Goal: Check status

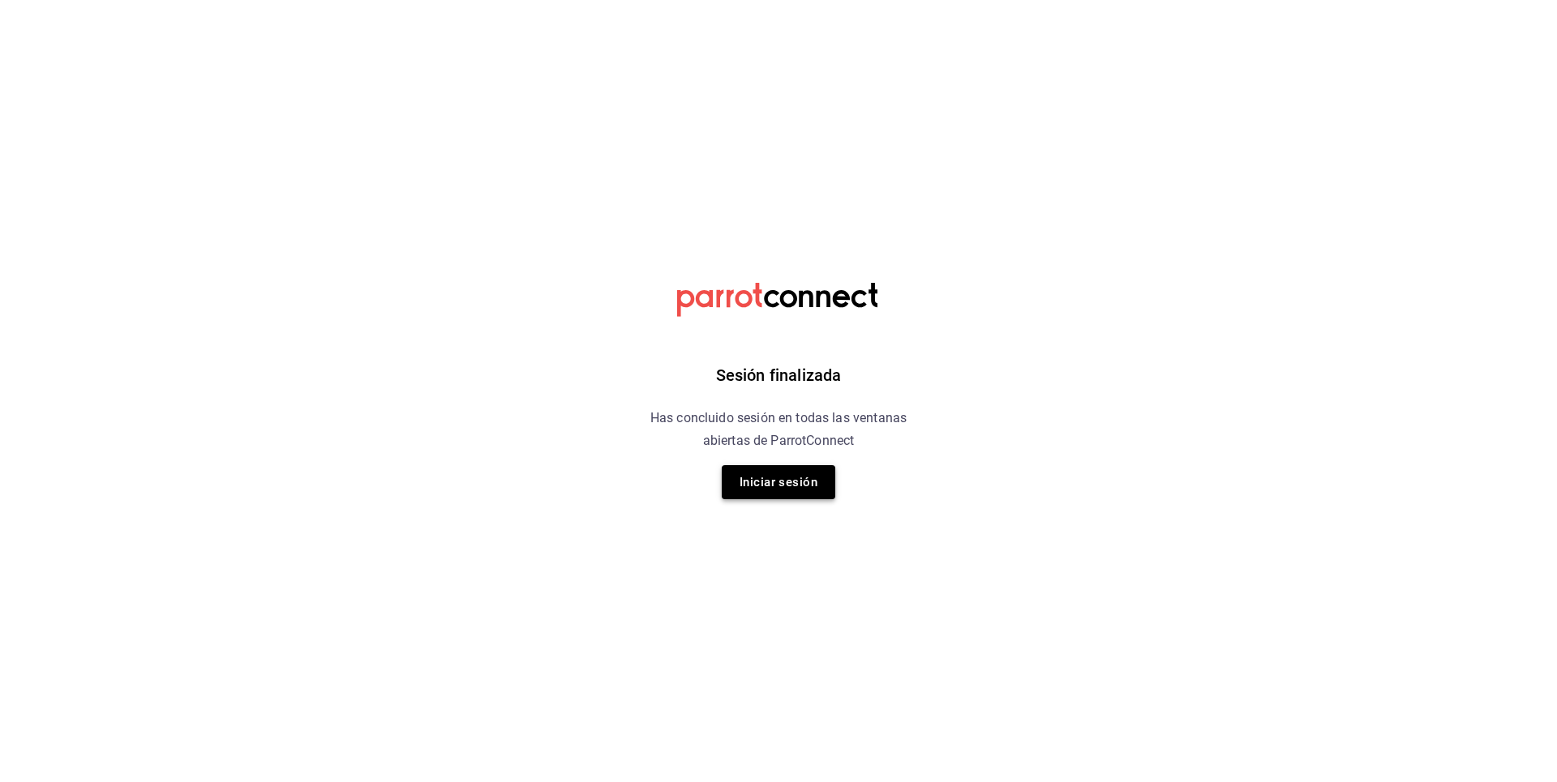
click at [787, 492] on button "Iniciar sesión" at bounding box center [779, 482] width 114 height 34
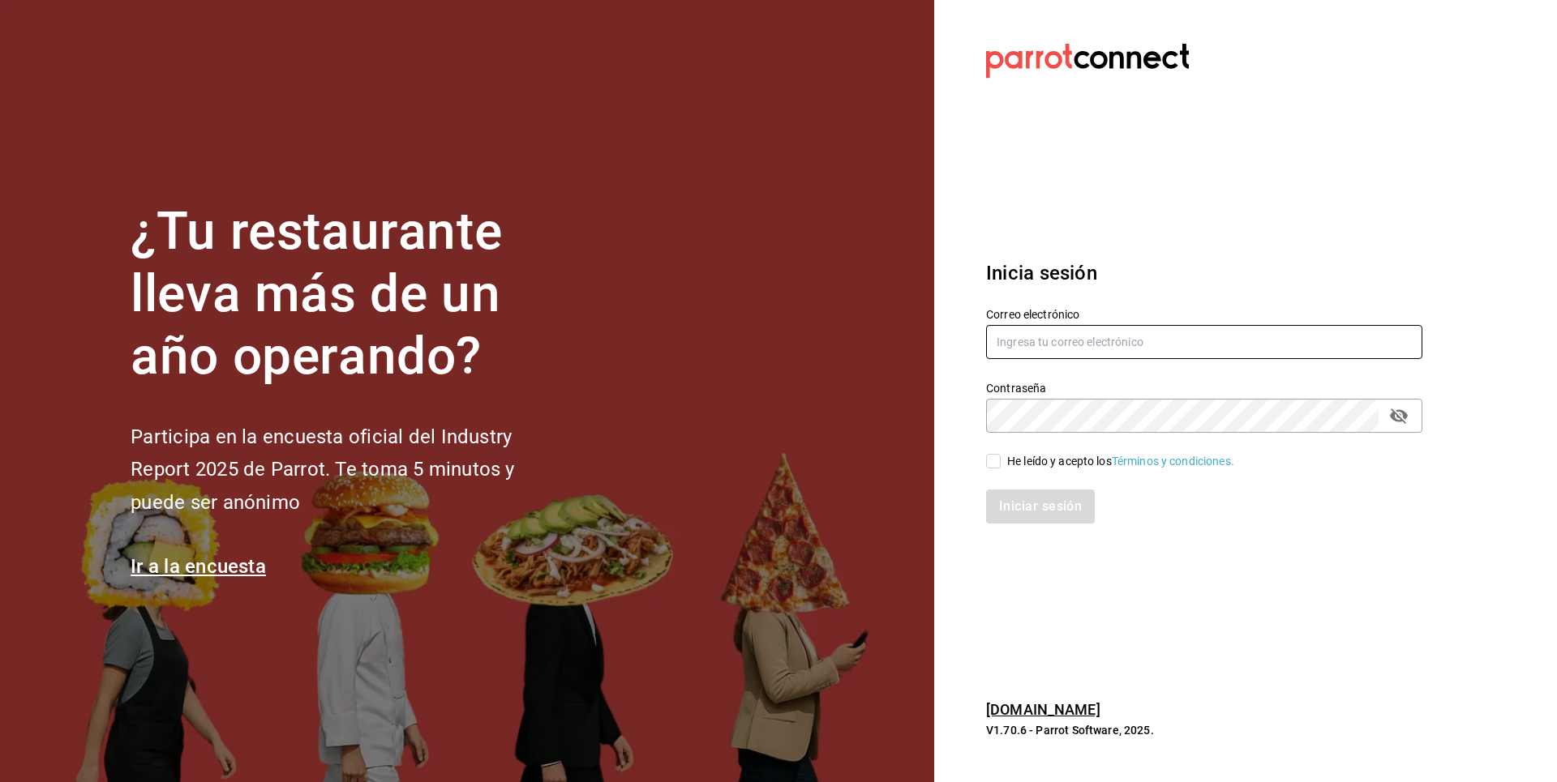
type input "alejandro.velazquez@capitalpeople.mx"
click at [992, 461] on input "He leído y acepto los Términos y condiciones." at bounding box center [993, 461] width 15 height 15
checkbox input "true"
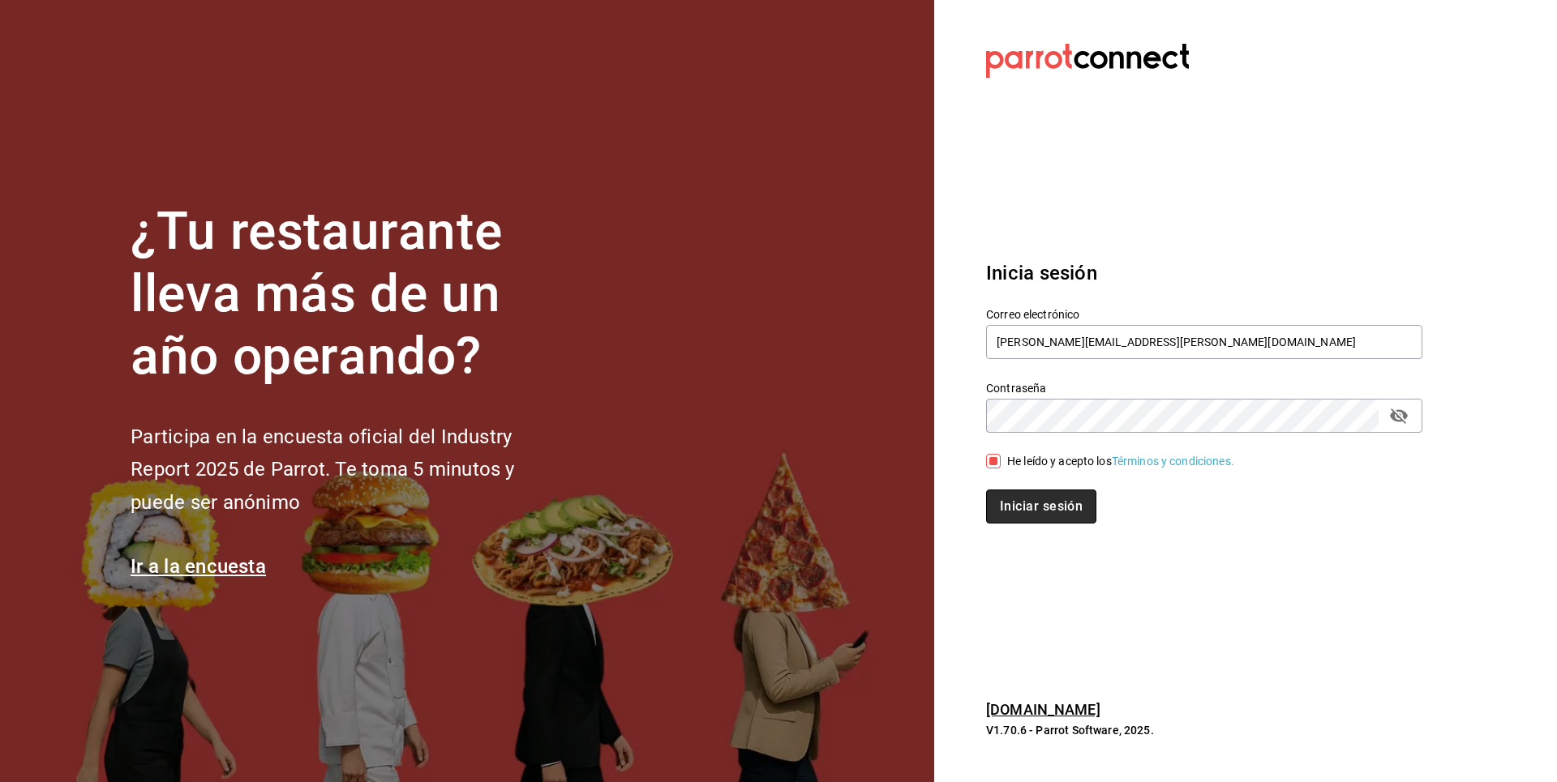
click at [1018, 506] on button "Iniciar sesión" at bounding box center [1041, 507] width 110 height 34
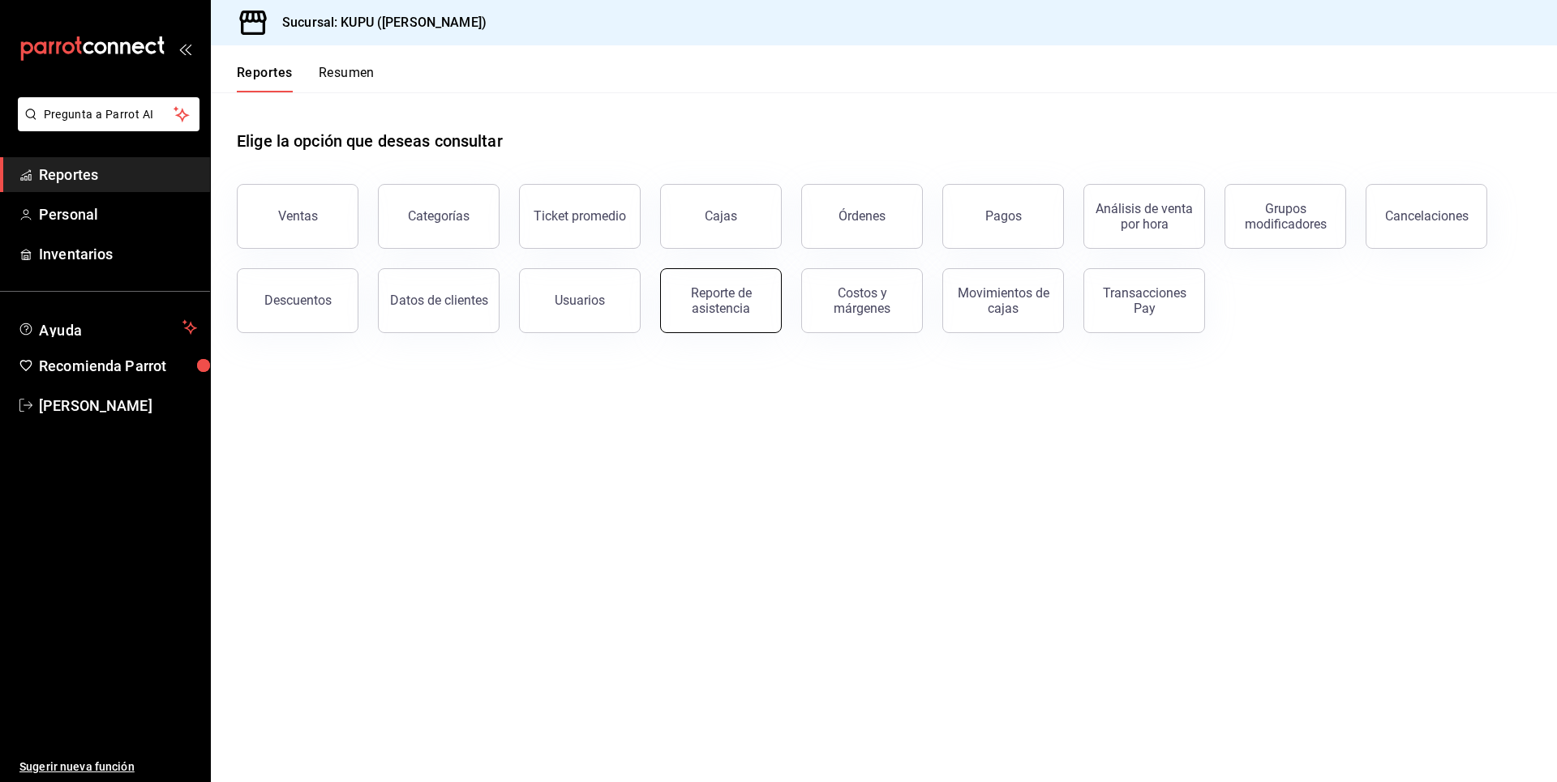
click at [748, 303] on div "Reporte de asistencia" at bounding box center [721, 300] width 101 height 31
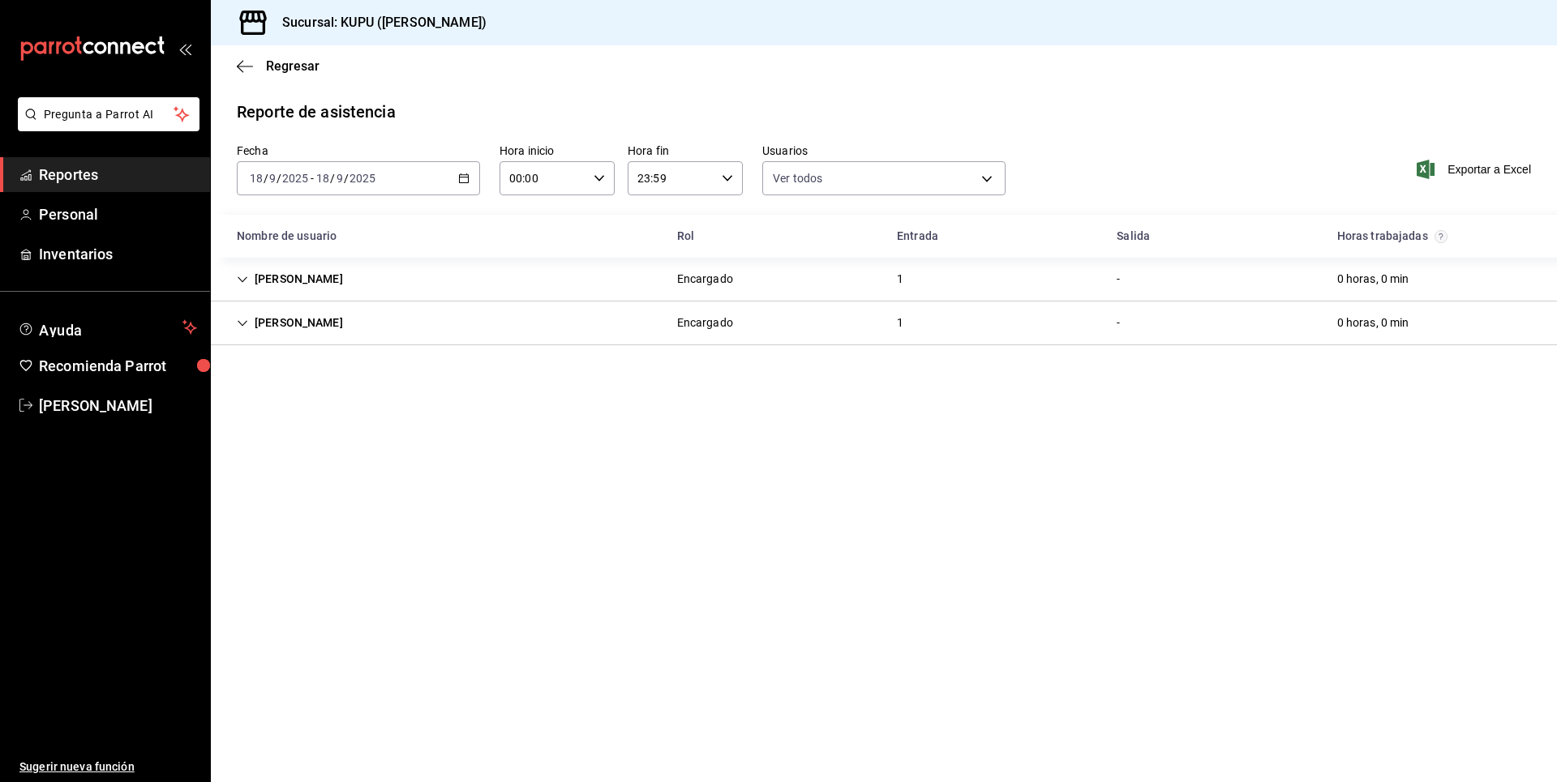
click at [242, 274] on icon "Cell" at bounding box center [242, 279] width 11 height 11
click at [234, 273] on div "[PERSON_NAME]" at bounding box center [290, 279] width 132 height 30
click at [245, 271] on div "[PERSON_NAME]" at bounding box center [290, 279] width 132 height 30
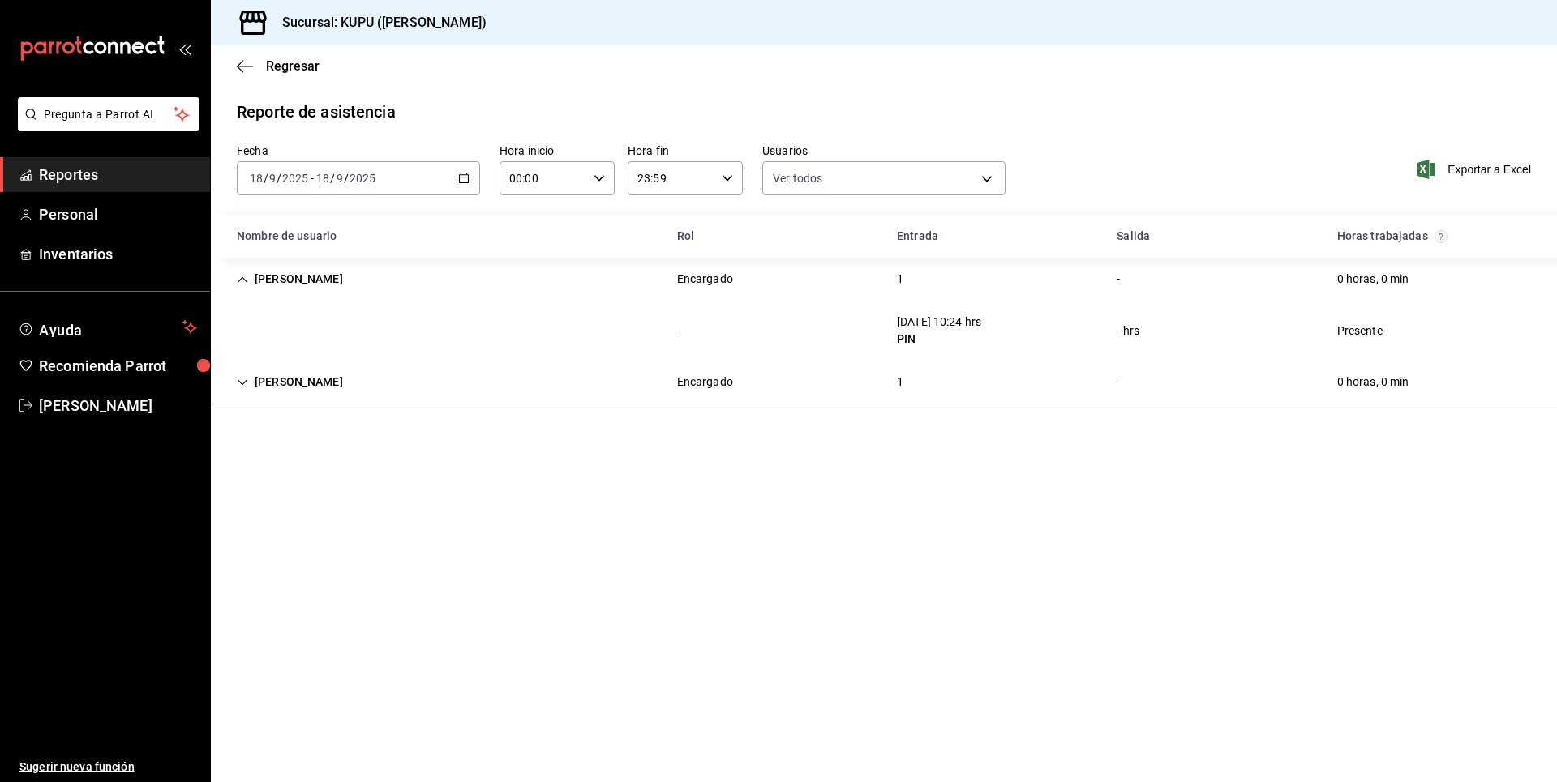
click at [247, 380] on icon "Cell" at bounding box center [243, 382] width 10 height 6
click at [242, 383] on icon "Cell" at bounding box center [242, 382] width 11 height 11
